Goal: Transaction & Acquisition: Purchase product/service

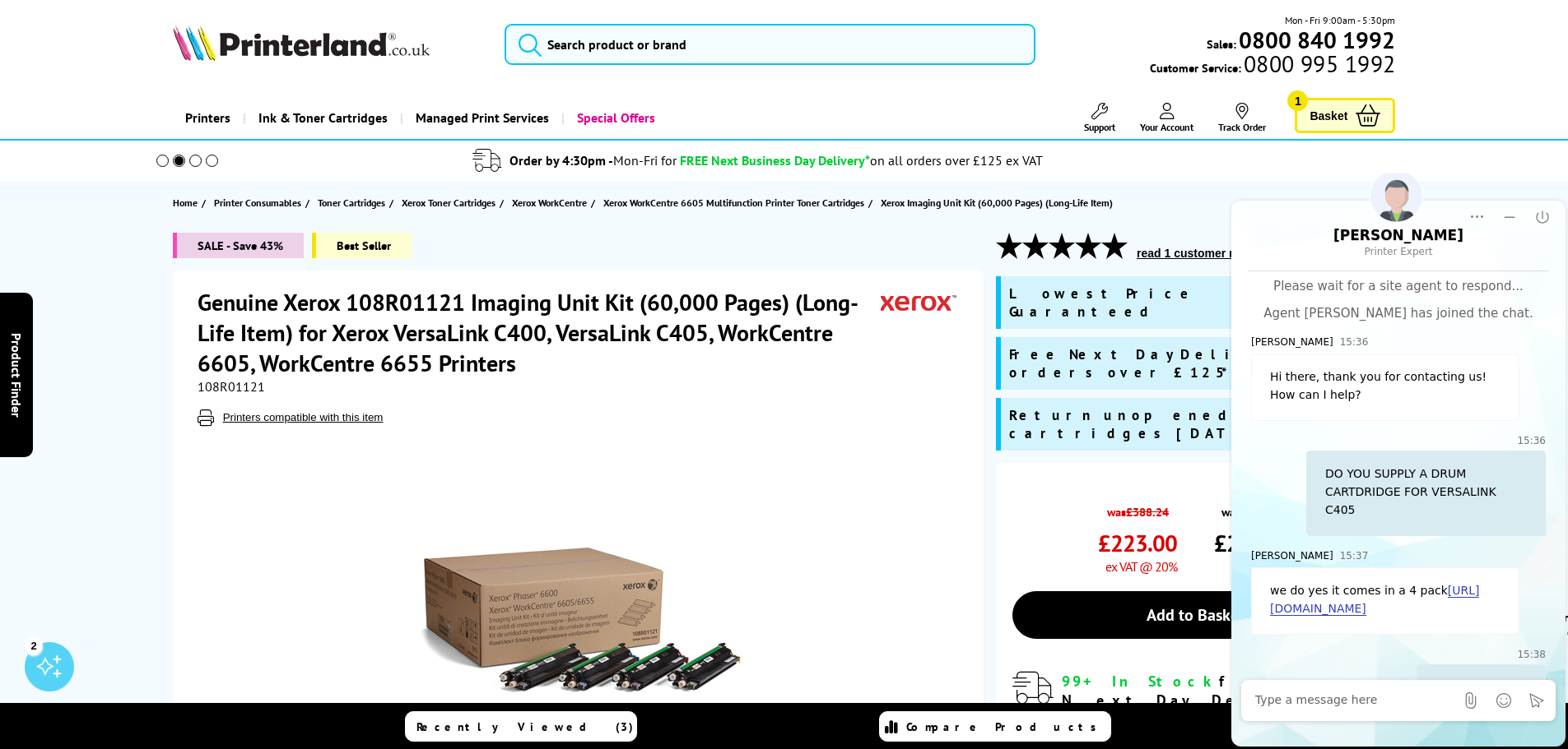
scroll to position [68, 0]
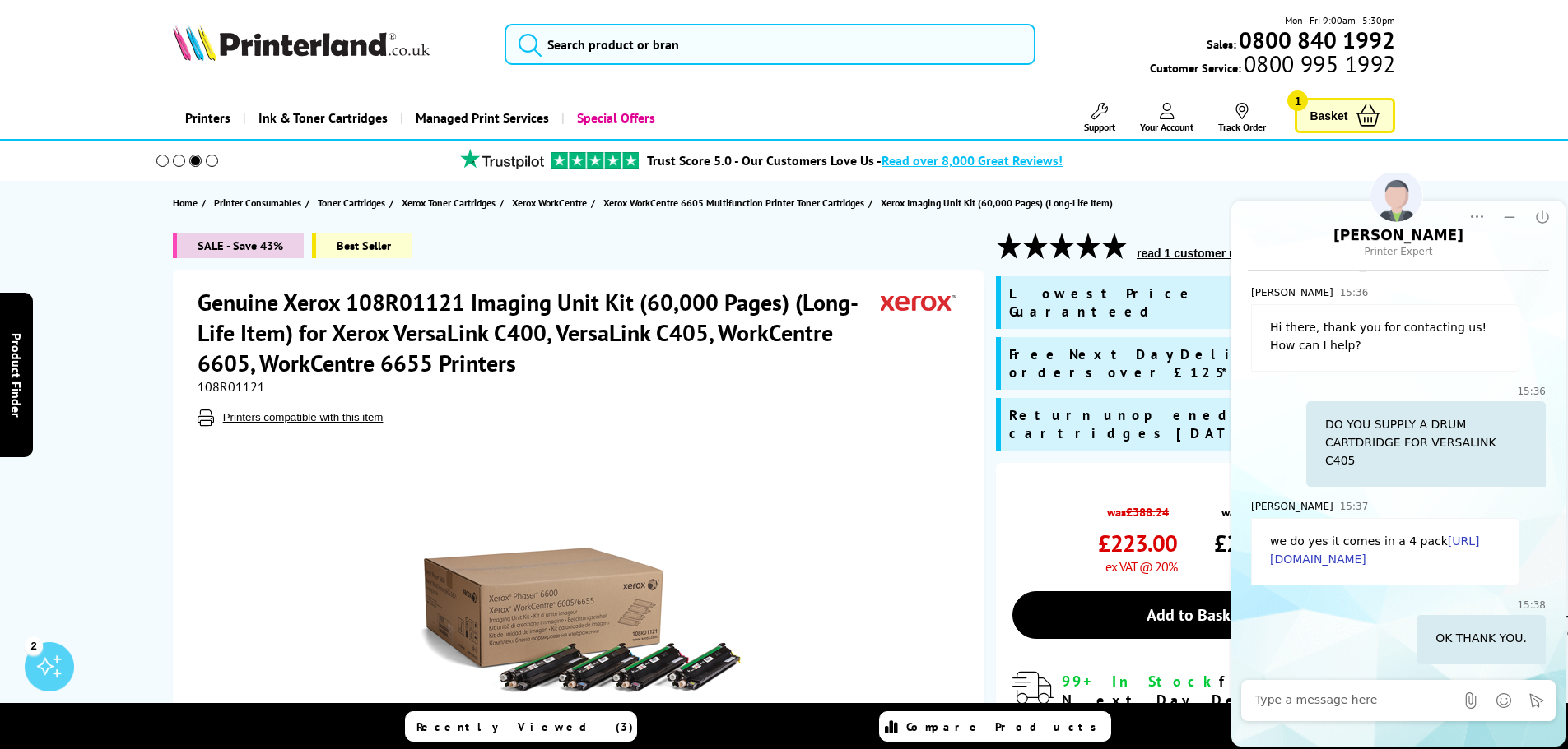
drag, startPoint x: 776, startPoint y: 481, endPoint x: 822, endPoint y: 467, distance: 48.1
click at [776, 481] on div at bounding box center [580, 620] width 412 height 323
click at [1319, 114] on span "Basket" at bounding box center [1327, 115] width 38 height 22
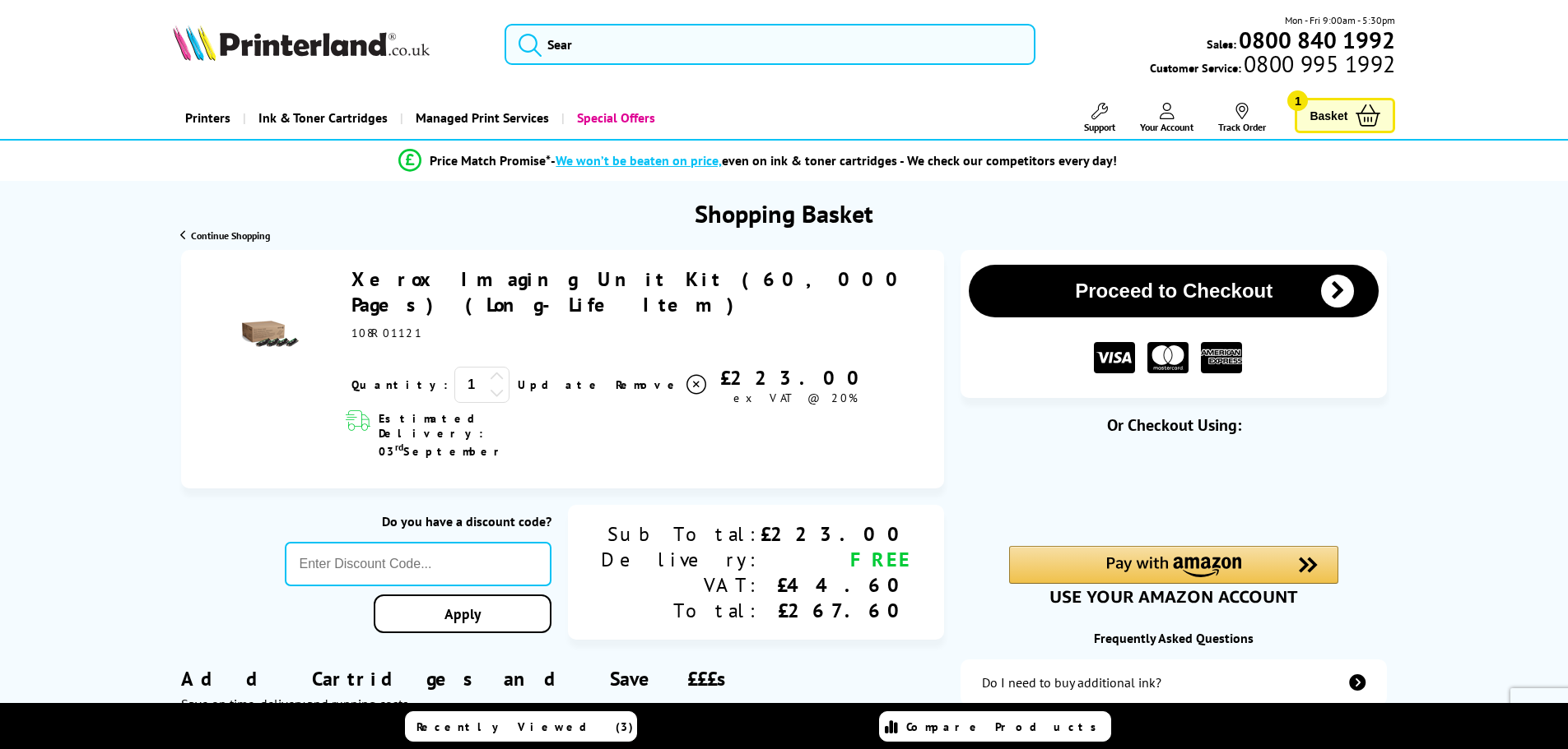
click at [1207, 300] on button "Proceed to Checkout" at bounding box center [1174, 291] width 410 height 52
